Goal: Use online tool/utility: Utilize a website feature to perform a specific function

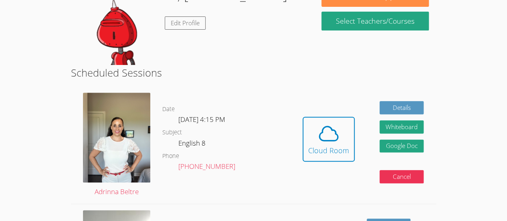
scroll to position [127, 0]
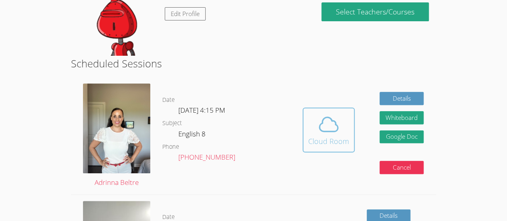
click at [337, 136] on div "Cloud Room" at bounding box center [328, 140] width 41 height 11
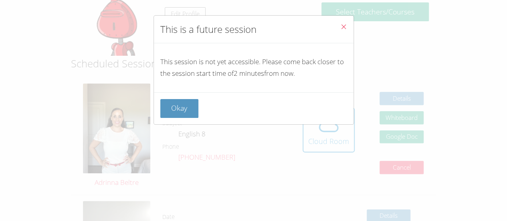
click at [340, 27] on icon "Close" at bounding box center [343, 26] width 7 height 7
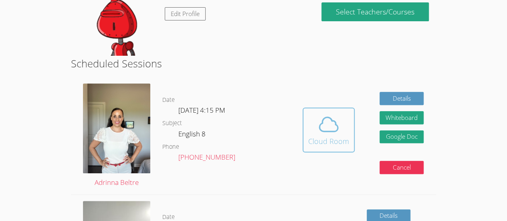
click at [326, 137] on div "Cloud Room" at bounding box center [328, 140] width 41 height 11
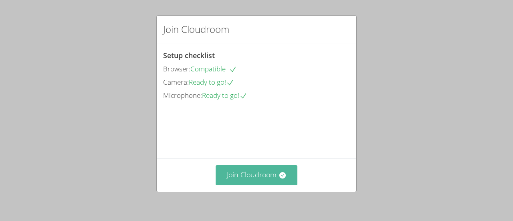
click at [279, 172] on icon at bounding box center [283, 175] width 8 height 8
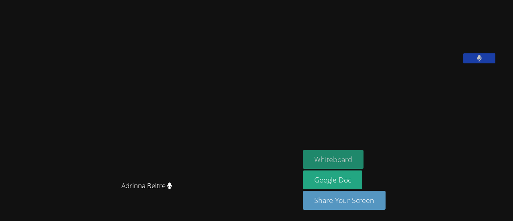
click at [361, 162] on button "Whiteboard" at bounding box center [333, 159] width 61 height 19
